Goal: Transaction & Acquisition: Book appointment/travel/reservation

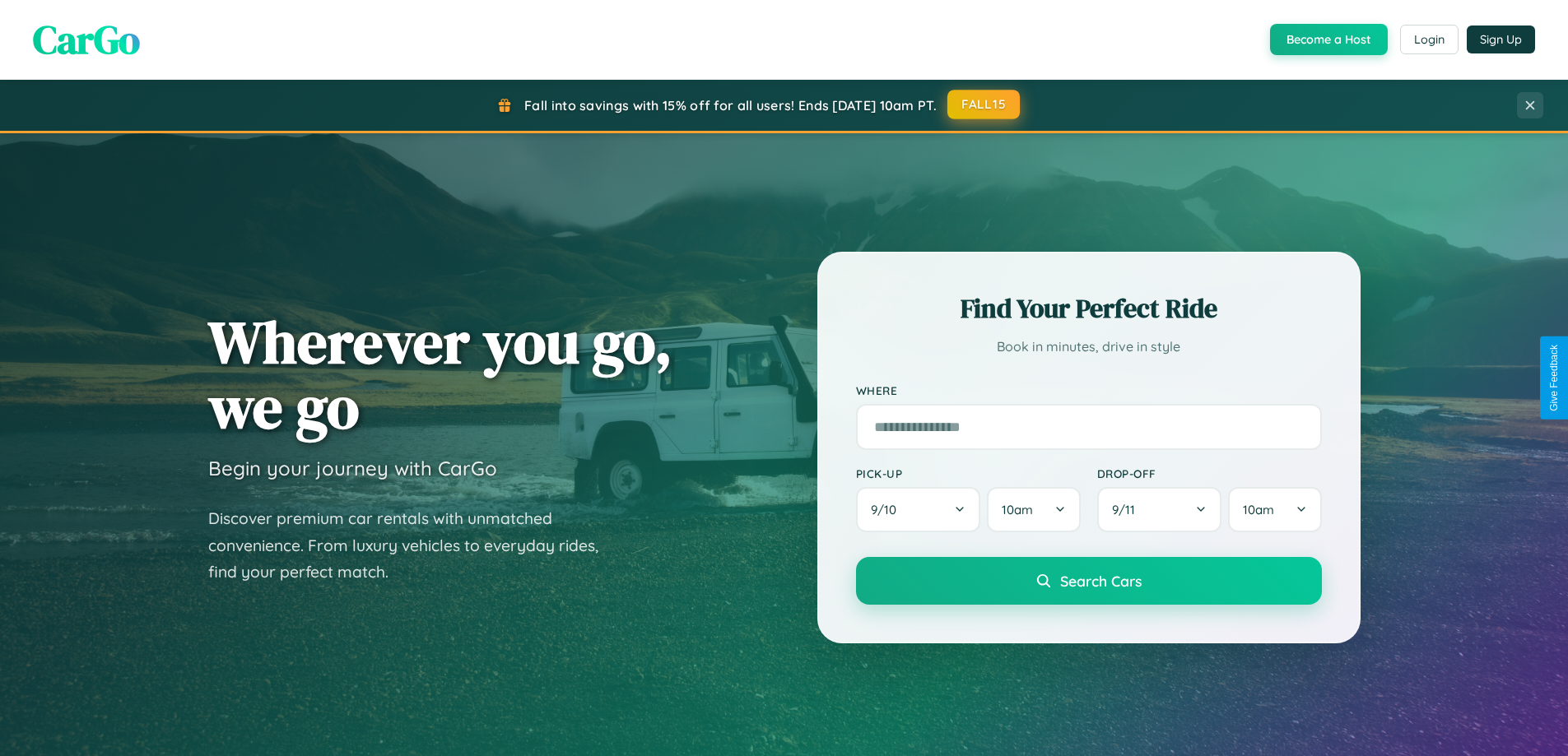
click at [984, 104] on button "FALL15" at bounding box center [982, 104] width 72 height 30
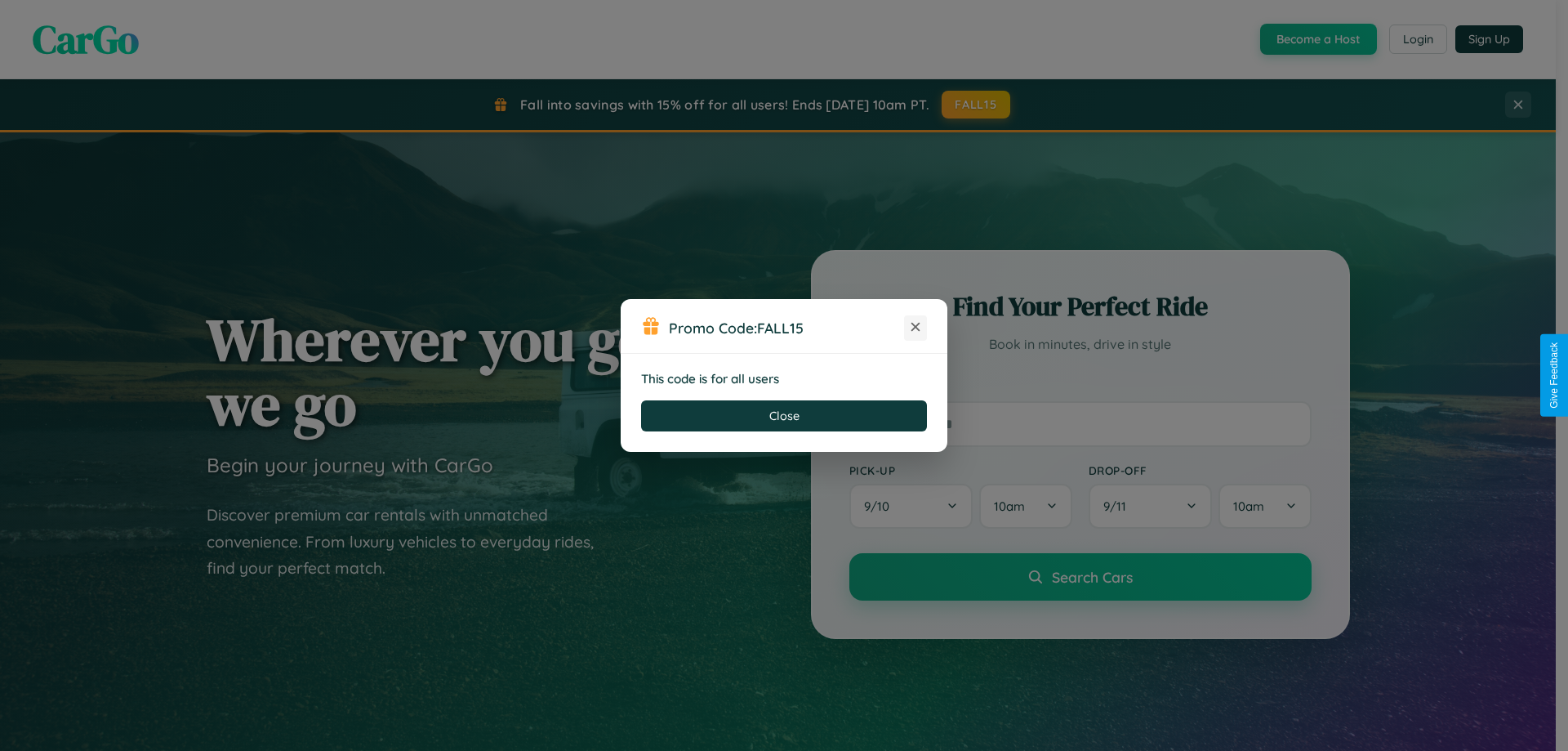
click at [915, 327] on icon at bounding box center [915, 326] width 17 height 17
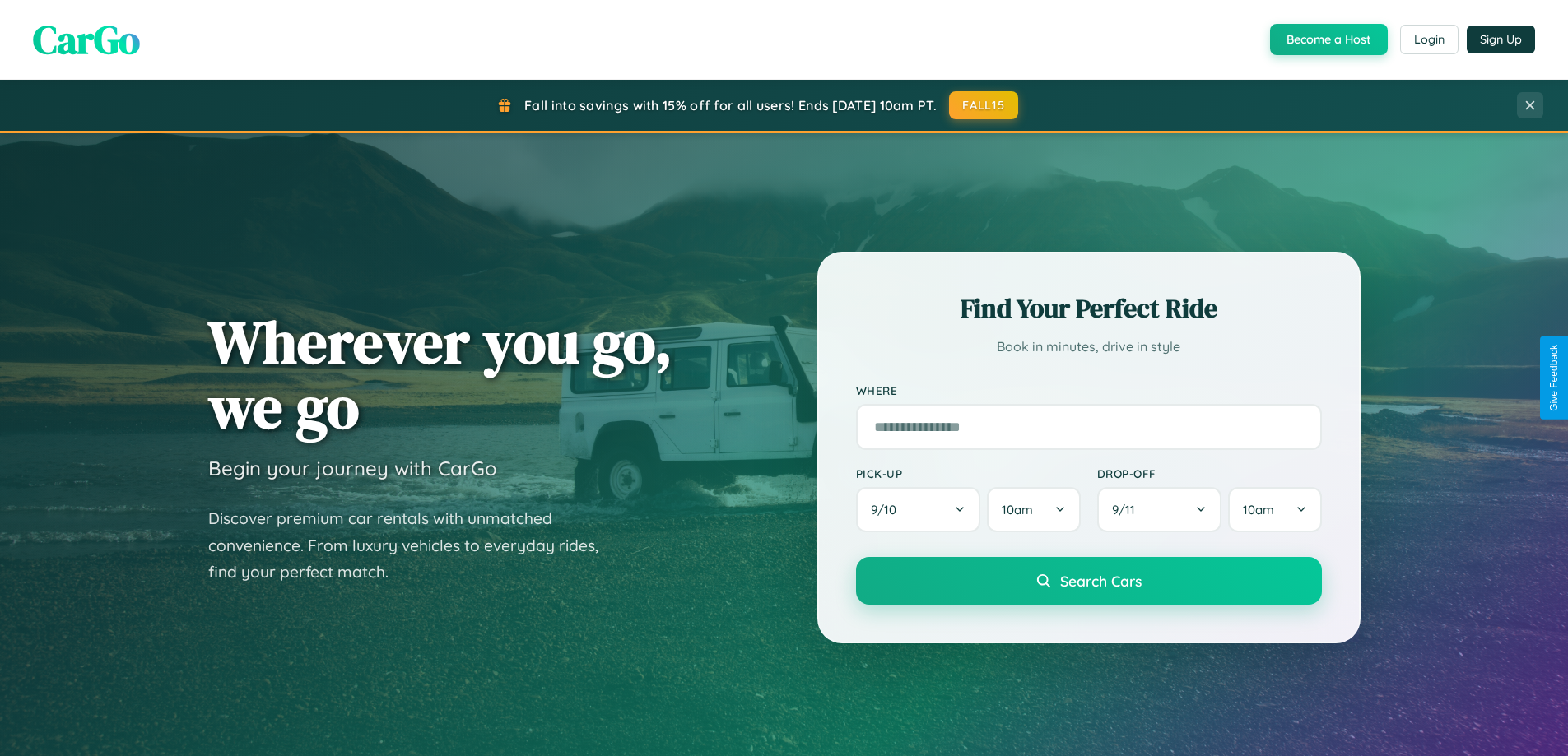
scroll to position [709, 0]
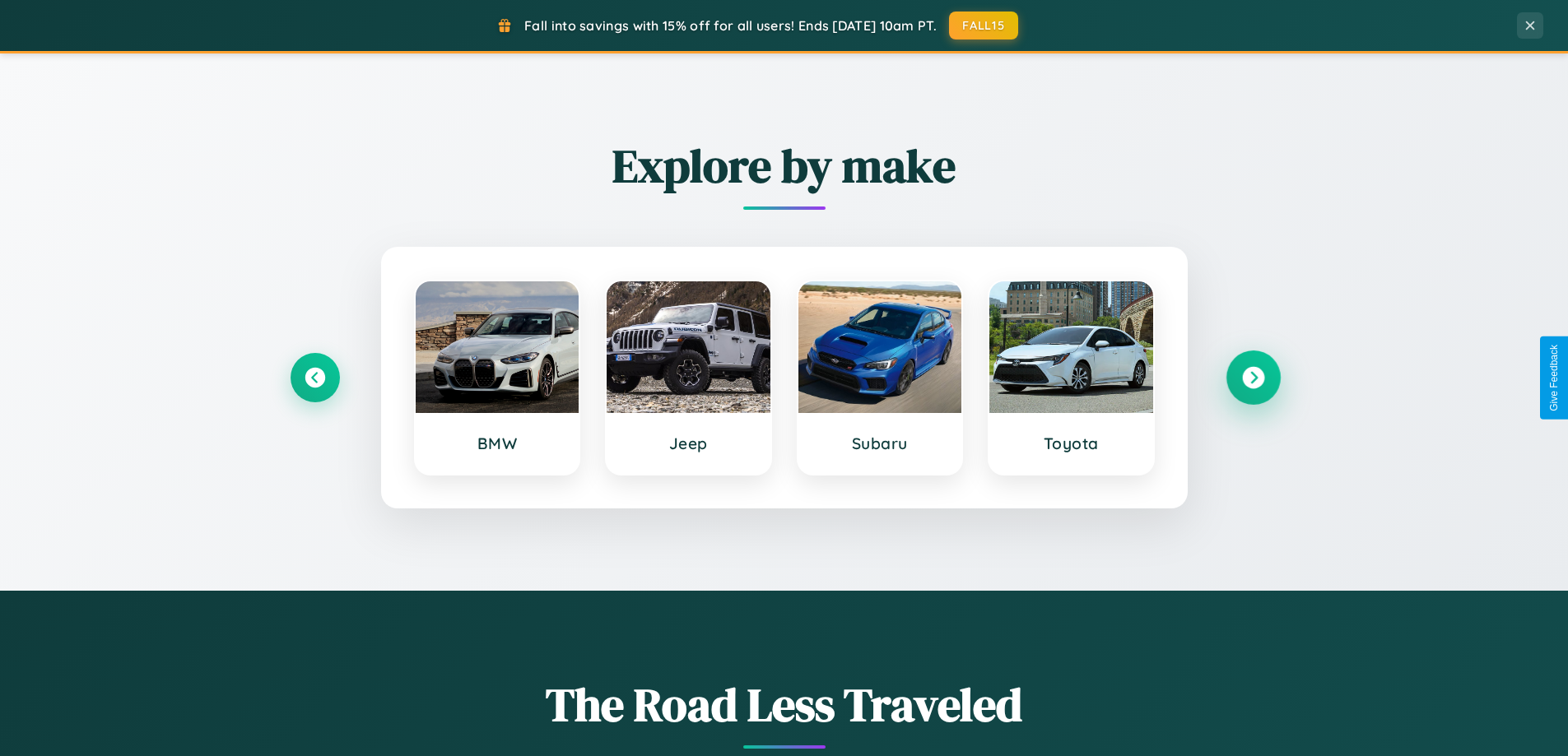
click at [1252, 378] on icon at bounding box center [1252, 378] width 22 height 22
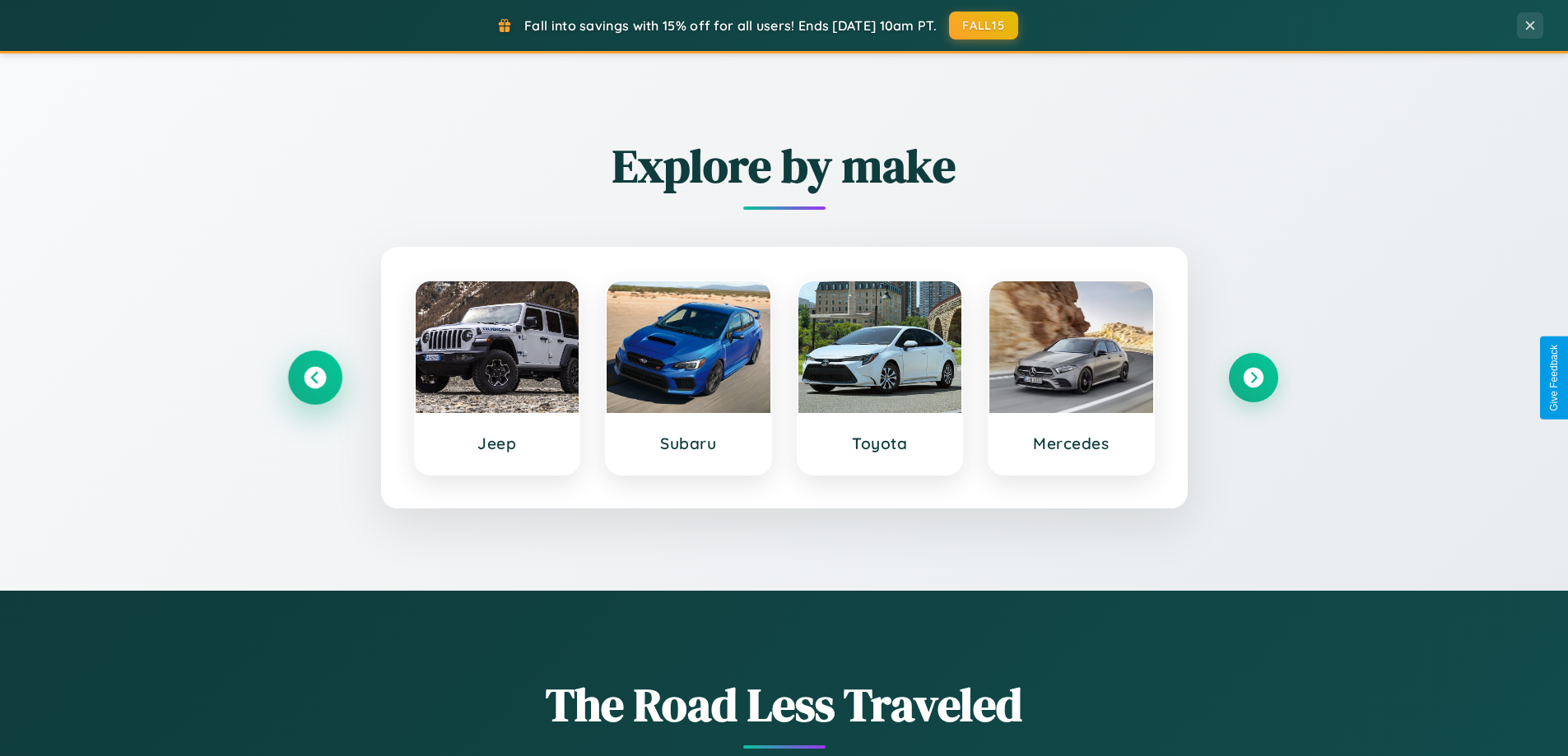
click at [315, 378] on icon at bounding box center [315, 378] width 22 height 22
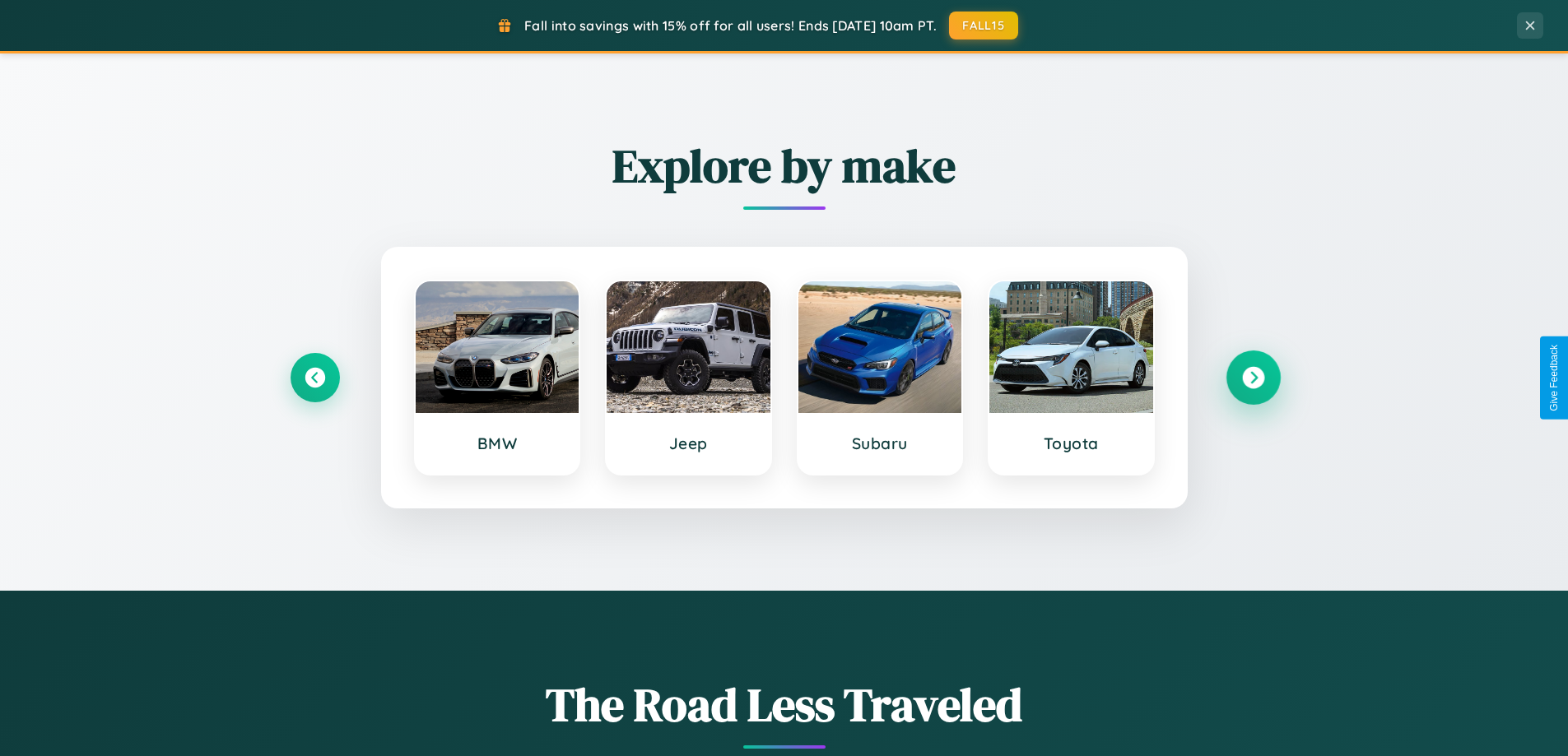
click at [1252, 378] on icon at bounding box center [1252, 378] width 22 height 22
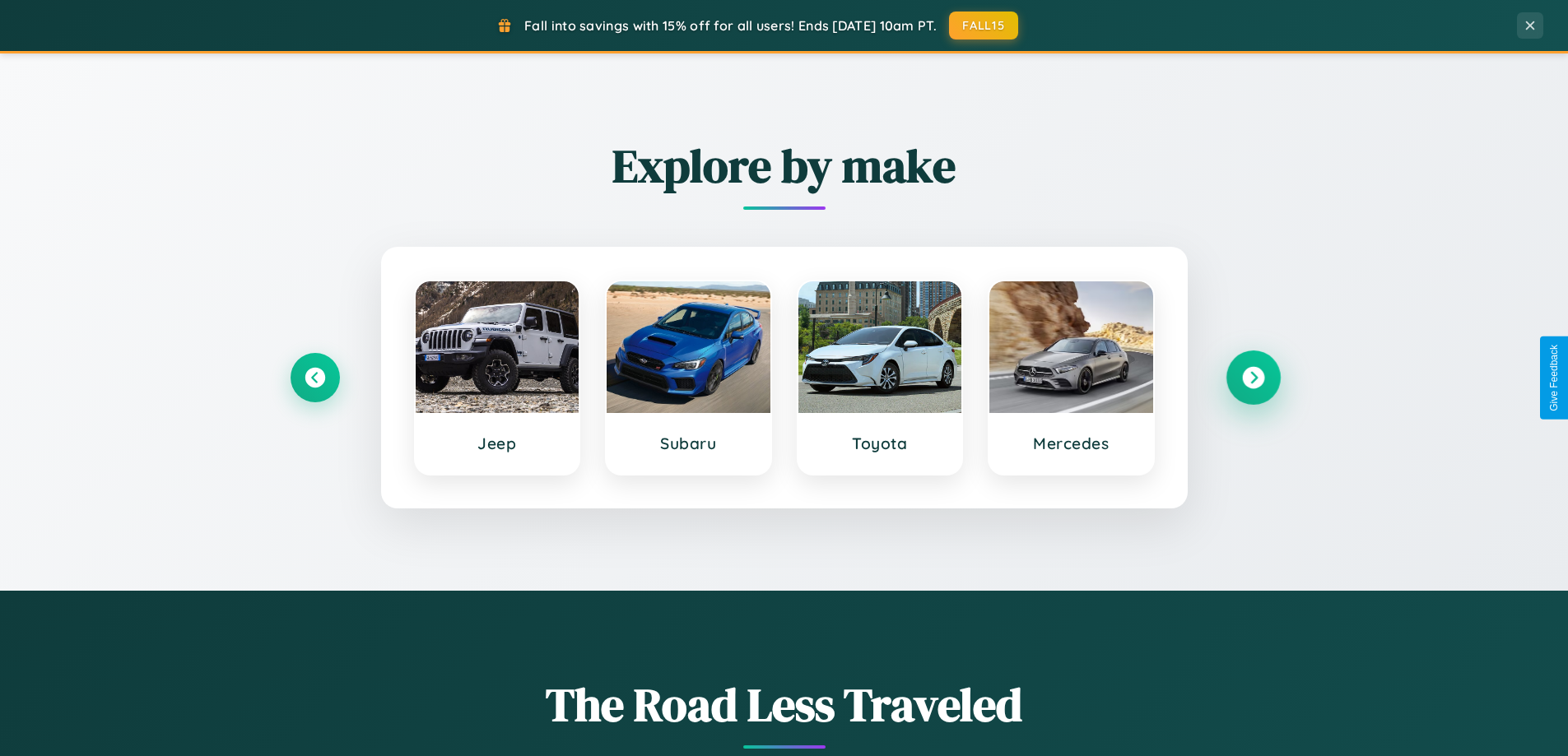
click at [1252, 378] on icon at bounding box center [1252, 378] width 22 height 22
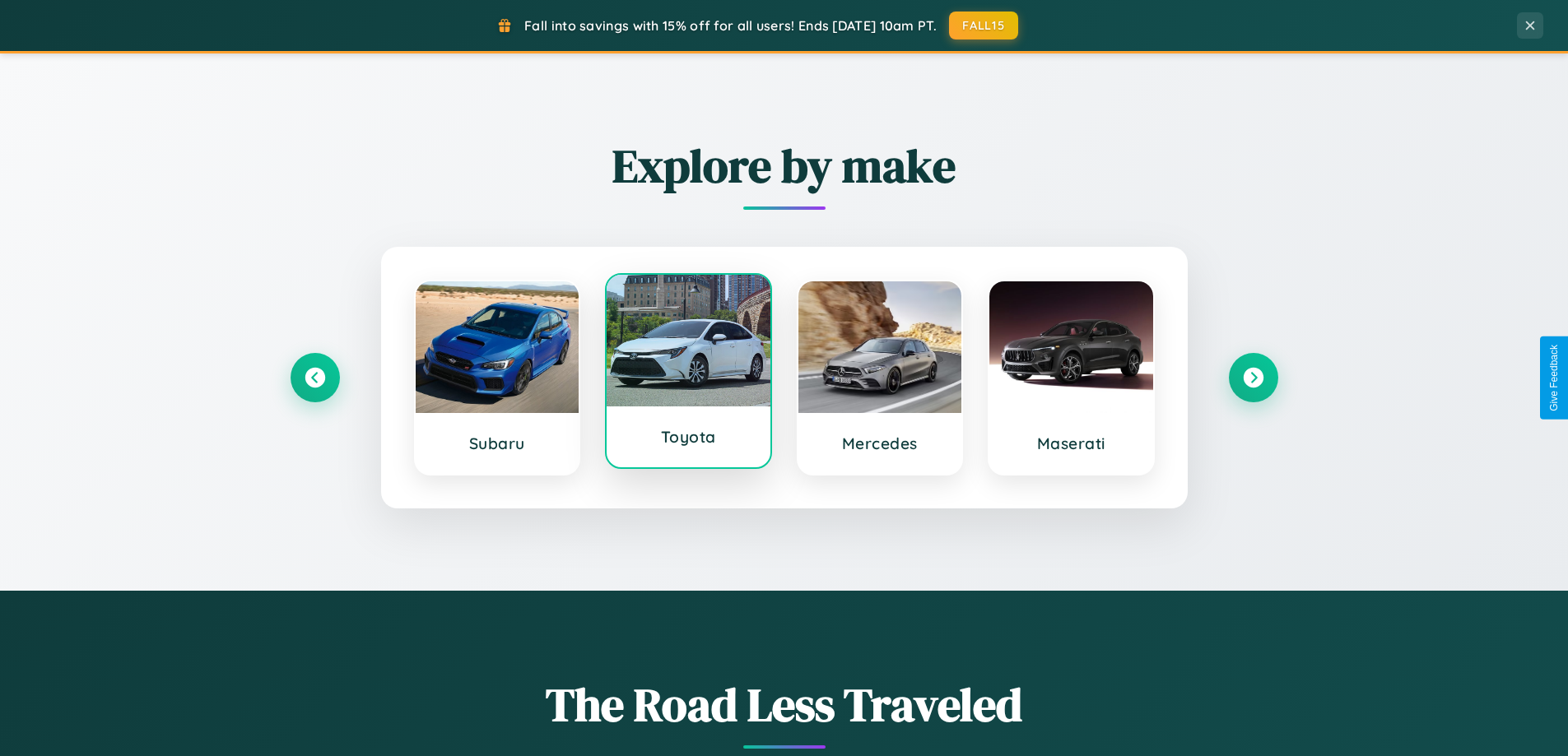
click at [688, 374] on div at bounding box center [688, 340] width 164 height 132
